Goal: Communication & Community: Answer question/provide support

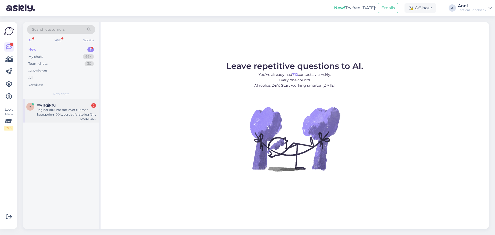
click at [67, 109] on div "Jeg har akkurat tatt over tur mat kategorien i XXL, og det første jeg får i fan…" at bounding box center [66, 111] width 59 height 9
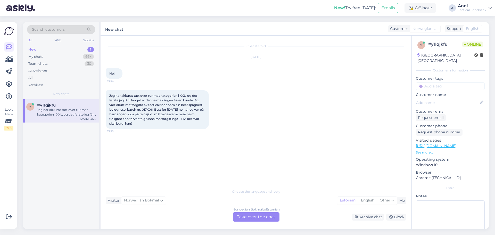
click at [237, 218] on div "Norwegian Bokmål to Estonian Take over the chat" at bounding box center [256, 216] width 47 height 9
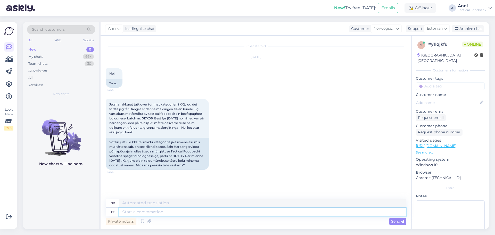
click at [161, 213] on textarea at bounding box center [262, 211] width 287 height 9
type textarea "Tere,"
type textarea "Hallo,"
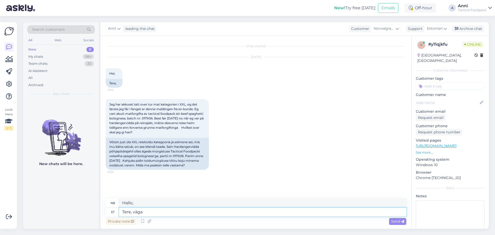
type textarea "Tere, väga"
type textarea "Hallo, veldig mye"
type textarea "Tere, väga kurb k"
type textarea "Hallo, veldig trist."
type textarea "Tere, väga kurb kuulda- pal"
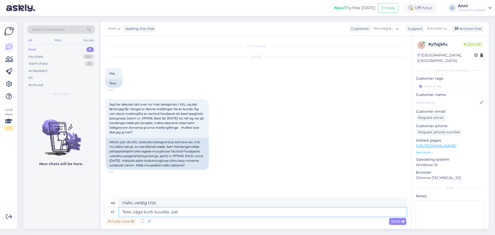
type textarea "Hei, veldig trist å høre -"
type textarea "Tere, väga kurb kuulda- palun ki"
type textarea "Hei, veldig trist å høre – vær så snill"
type textarea "Tere, väga kurb kuulda- palun kirjutage"
type textarea "Hei, veldig trist å høre – vær så snill å skriv"
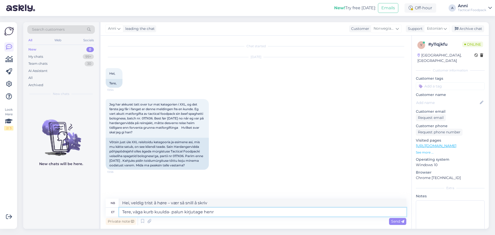
type textarea "Tere, väga kurb kuulda- palun kirjutage [PERSON_NAME]"
type textarea "Hei, veldig trist å høre – skriv gjerne til [PERSON_NAME]"
type textarea "Tere, väga kurb kuulda- palun kirjutage [PERSON_NAME]"
type textarea "Hei, veldig trist å høre – skriv gjerne til [PERSON_NAME]@"
type textarea "Tere, väga kurb kuulda- palun kirjutage [PERSON_NAME]"
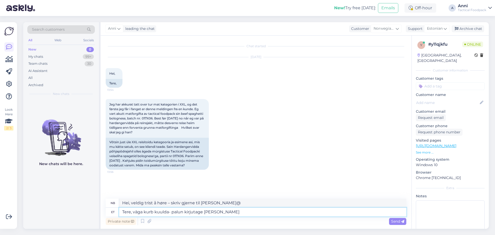
type textarea "Hei, veldig trist å høre – skriv til [PERSON_NAME]"
type textarea "Tere, väga kurb kuulda- palun kirjutage [EMAIL_ADDRESS][DOMAIN_NAME]"
type textarea "Hei, veldig trist å høre – skriv [PERSON_NAME][EMAIL_ADDRESS][DOMAIN_NAME]"
type textarea "Tere, väga kurb kuulda- palun kirjutage henri@tacticalfoodpack.com- te"
type textarea "Hei, veldig trist å høre – skriv [PERSON_NAME]@tacticalfoodpack.com-"
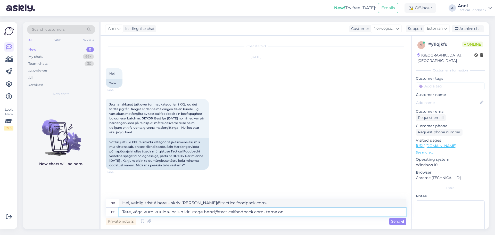
type textarea "Tere, väga kurb kuulda- palun kirjutage henri@tacticalfoodpack.com- tema on"
type textarea "Hei, veldig trist å høre – skriv [PERSON_NAME]@tacticalfoodpack.com- – han er"
type textarea "Tere, väga kurb kuulda- palun kirjutage henri@tacticalfoodpack.com- tema on XXL…"
type textarea "Hei, veldig trist å høre – skriv [PERSON_NAME]@tacticalfoodpack.com- – han er X…"
type textarea "Tere, väga kurb kuulda- palun kirjutage henri@tacticalfoodpack.com- tema on XXL…"
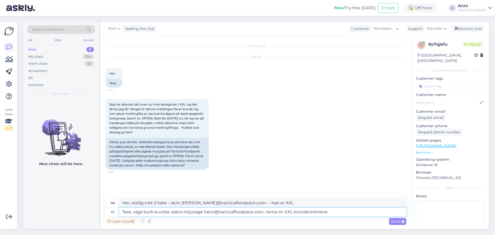
type textarea "Hei, veldig trist å høre – skriv til [PERSON_NAME]@tacticalfoodpack.com- – han …"
click at [204, 213] on textarea "Tere, väga kurb kuulda- palun kirjutage henri@tacticalfoodpack.com- tema on XXL…" at bounding box center [262, 211] width 287 height 9
type textarea "Tere, väga kurb kuulda- palun kirjutage Hehenri@tacticalfoodpack.com- tema on X…"
type textarea "Hei, veldig trist å høre – skriv til [PERSON_NAME]@tacticalfoodpack.com- – han …"
type textarea "Tere, väga kurb kuulda- palun kirjutage Henrhenri@tacticalfoodpack.com- tema on…"
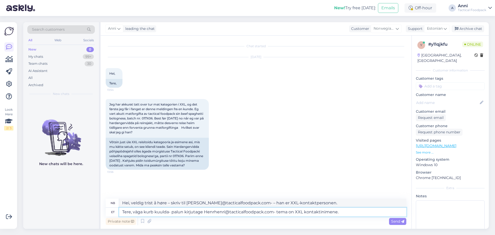
type textarea "Hei, veldig trist å høre – skriv til [PERSON_NAME]@tacticalfoodpack.com- – han …"
type textarea "Tere, väga kurb kuulda- palun kirjutage [PERSON_NAME]@tacticalfoodpack.com- tem…"
type textarea "Hei, veldig trist å høre – skriv til [PERSON_NAME]@tacticalfoodpack.com- – han …"
type textarea "Tere, väga kurb kuulda- palun kirjutage [PERSON_NAME] [PERSON_NAME]@tacticalfoo…"
type textarea "[PERSON_NAME], veldig trist å høre – skriv til [PERSON_NAME] [PERSON_NAME]@tact…"
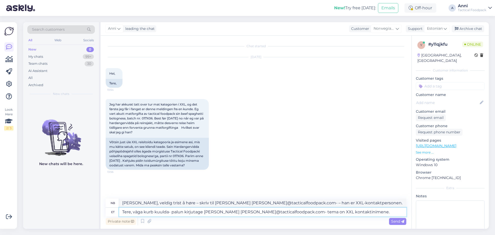
type textarea "Tere, väga kurb kuulda- palun kirjutage [PERSON_NAME] [PERSON_NAME]@tacticalfoo…"
type textarea "Hei, veldig trist å høre – skriv til [PERSON_NAME] [PERSON_NAME]@tacticalfoodpa…"
type textarea "Tere, väga kurb kuulda- palun kirjutage [PERSON_NAME] [PERSON_NAME]@tacticalfoo…"
type textarea "Hei, veldig trist å høre – skriv til [PERSON_NAME] [PERSON_NAME]@tacticalfoodpa…"
type textarea "Tere, väga kurb kuulda- palun kirjutage [PERSON_NAME] [PERSON_NAME]@tacticalfoo…"
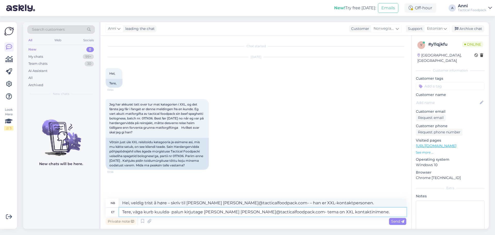
type textarea "Hei, veldig trist å høre – skriv til [PERSON_NAME] [PERSON_NAME]@tacticalfoodpa…"
type textarea "Tere, väga kurb kuulda- palun kirjutage [PERSON_NAME] [PERSON_NAME]@tacticalfoo…"
type textarea "[PERSON_NAME], veldig trist å høre – skriv til [PERSON_NAME] [PERSON_NAME]@tact…"
type textarea "Tere, väga kurb kuulda- palun kirjutage [PERSON_NAME] [PERSON_NAME]@tacticalfoo…"
type textarea "[PERSON_NAME], veldig trist å høre – skriv til [PERSON_NAME] [PERSON_NAME]@tact…"
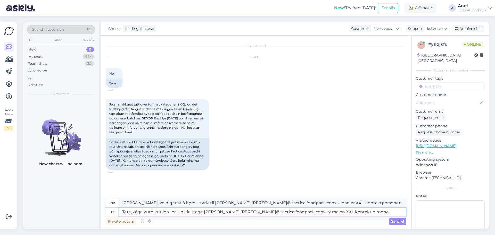
type textarea "Tere, väga kurb kuulda- palun kirjutage [PERSON_NAME] [PERSON_NAME]@tacticalfoo…"
type textarea "[PERSON_NAME], veldig trist å høre – skriv til [PERSON_NAME] [PERSON_NAME]@tact…"
type textarea "Tere, väga kurb kuulda- palun kirjutage [PERSON_NAME] [PERSON_NAME]@tacticalfoo…"
type textarea "[PERSON_NAME], veldig trist å høre – skriv til [PERSON_NAME] [PERSON_NAME]@tact…"
type textarea "Tere, väga kurb kuulda- palun kirjutage [PERSON_NAME] : [PERSON_NAME]@tacticalf…"
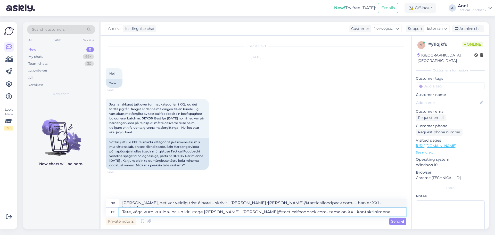
type textarea "Hei, veldig trist å høre – skriv til [PERSON_NAME]: [PERSON_NAME]@tacticalfoodp…"
type textarea "Tere, väga kurb kuulda- palun kirjutage [PERSON_NAME] : [PERSON_NAME]@tacticalf…"
click at [393, 220] on span "Send" at bounding box center [397, 221] width 13 height 5
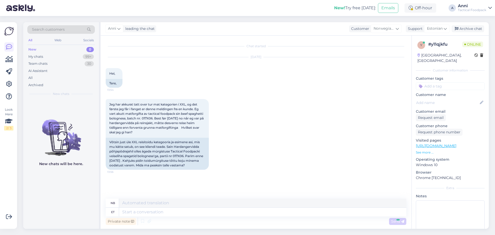
scroll to position [22, 0]
